Goal: Task Accomplishment & Management: Manage account settings

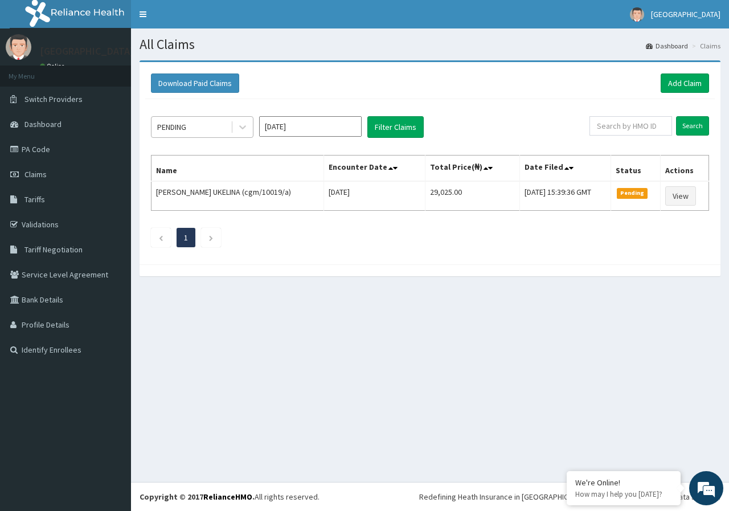
click at [229, 126] on div "PENDING" at bounding box center [190, 127] width 79 height 18
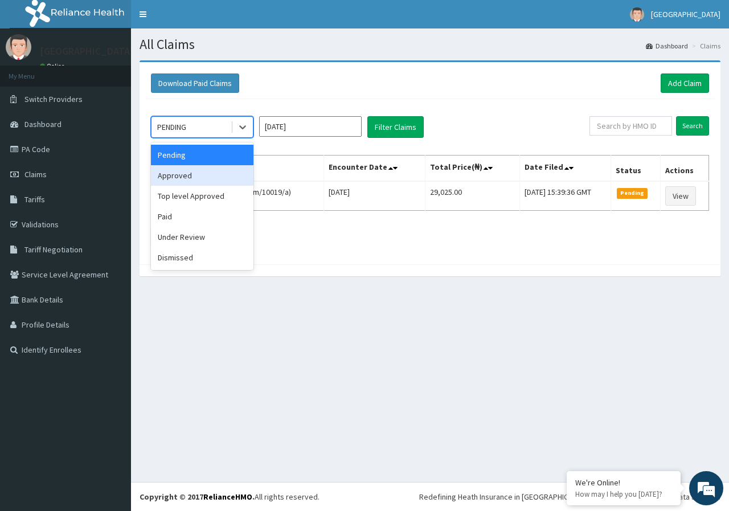
click at [178, 174] on div "Approved" at bounding box center [202, 175] width 102 height 20
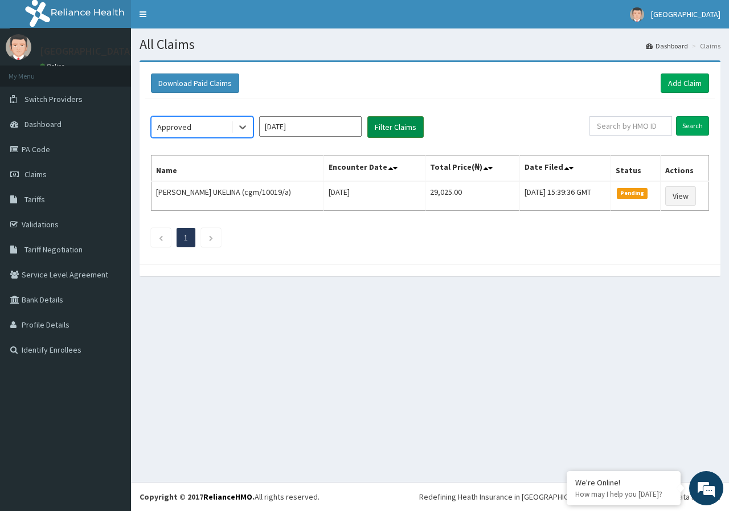
click at [396, 130] on button "Filter Claims" at bounding box center [395, 127] width 56 height 22
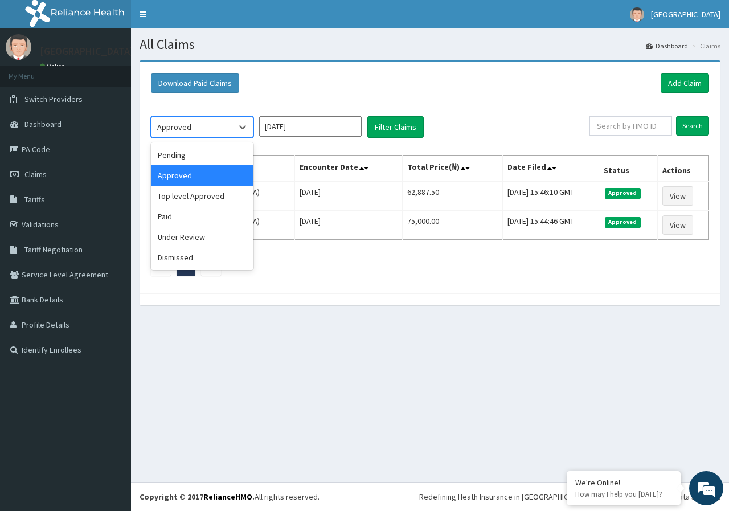
click at [191, 132] on div "Approved" at bounding box center [190, 127] width 79 height 18
click at [175, 199] on div "Top level Approved" at bounding box center [202, 196] width 102 height 20
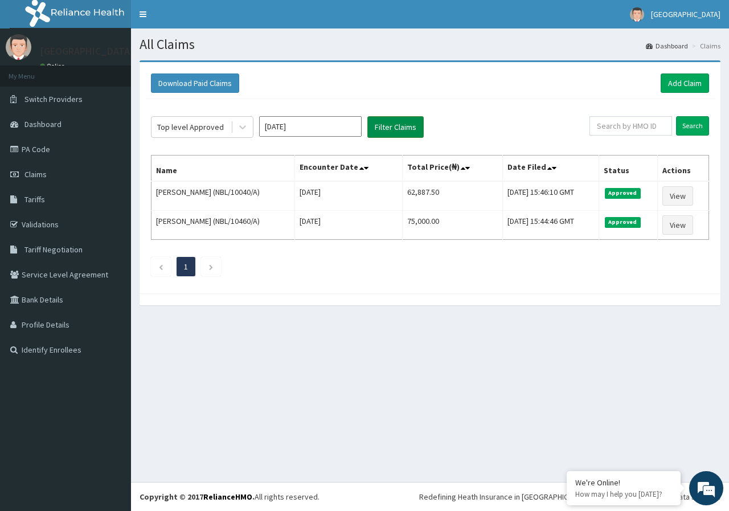
click at [393, 130] on button "Filter Claims" at bounding box center [395, 127] width 56 height 22
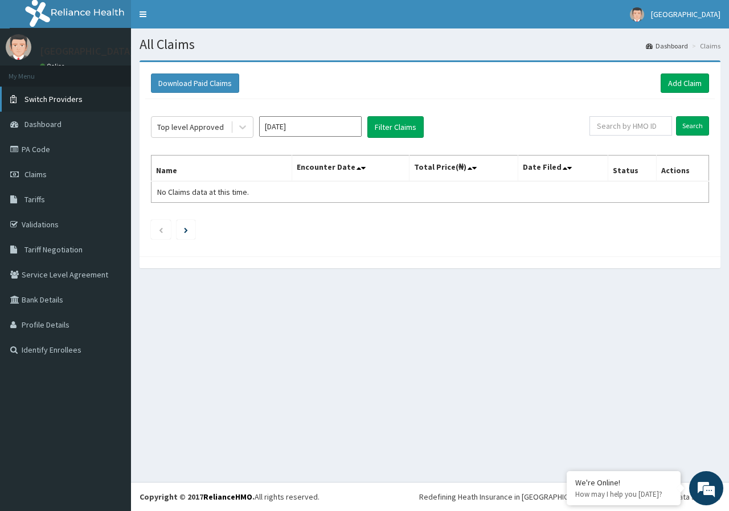
click at [58, 99] on span "Switch Providers" at bounding box center [53, 99] width 58 height 10
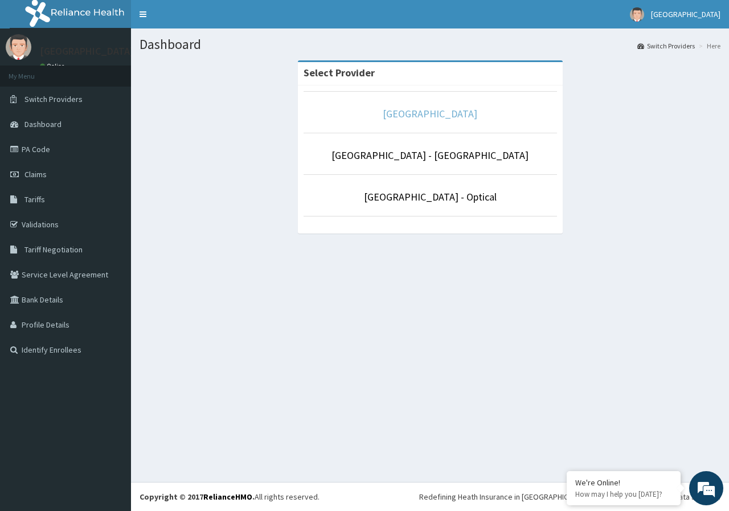
click at [446, 120] on link "[GEOGRAPHIC_DATA]" at bounding box center [430, 113] width 95 height 13
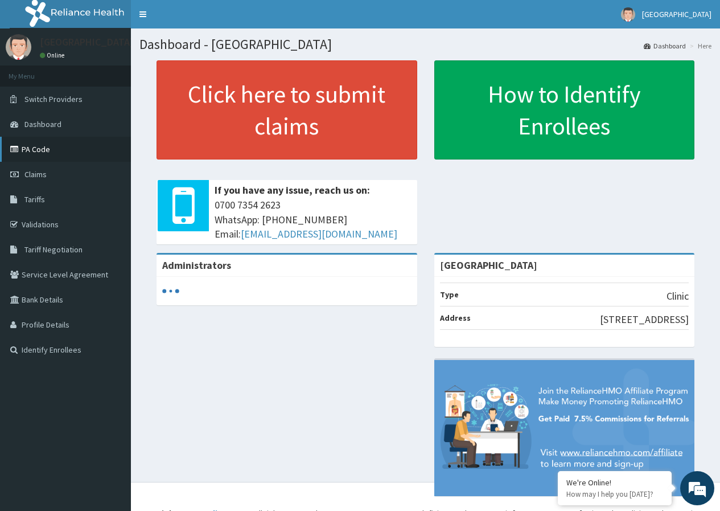
click at [32, 148] on link "PA Code" at bounding box center [65, 149] width 131 height 25
